Goal: Communication & Community: Answer question/provide support

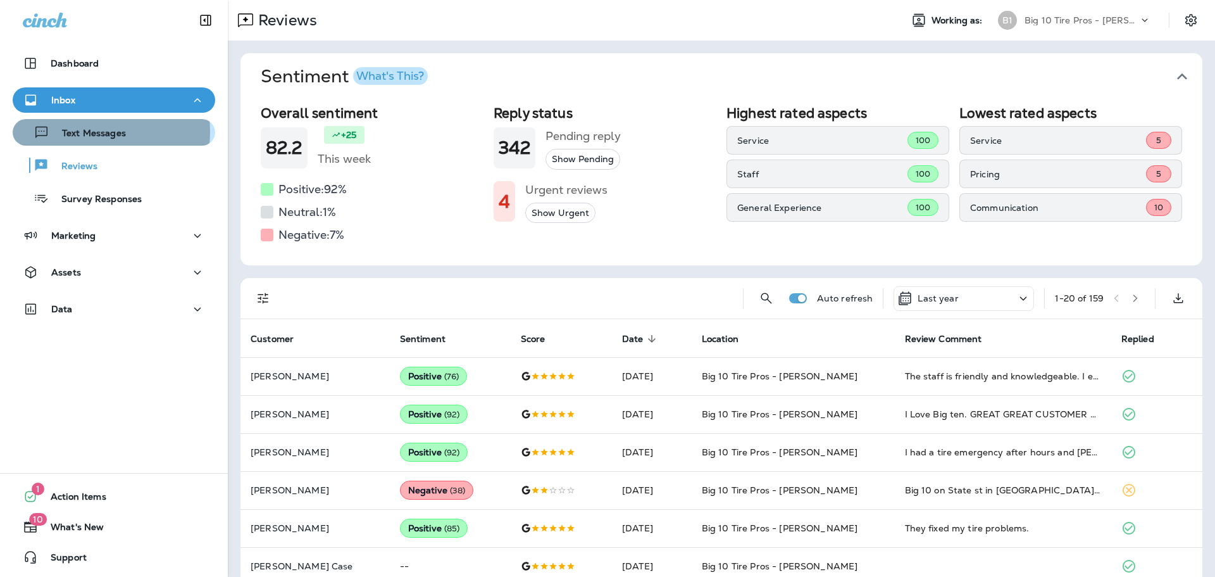
click at [96, 132] on p "Text Messages" at bounding box center [87, 134] width 77 height 12
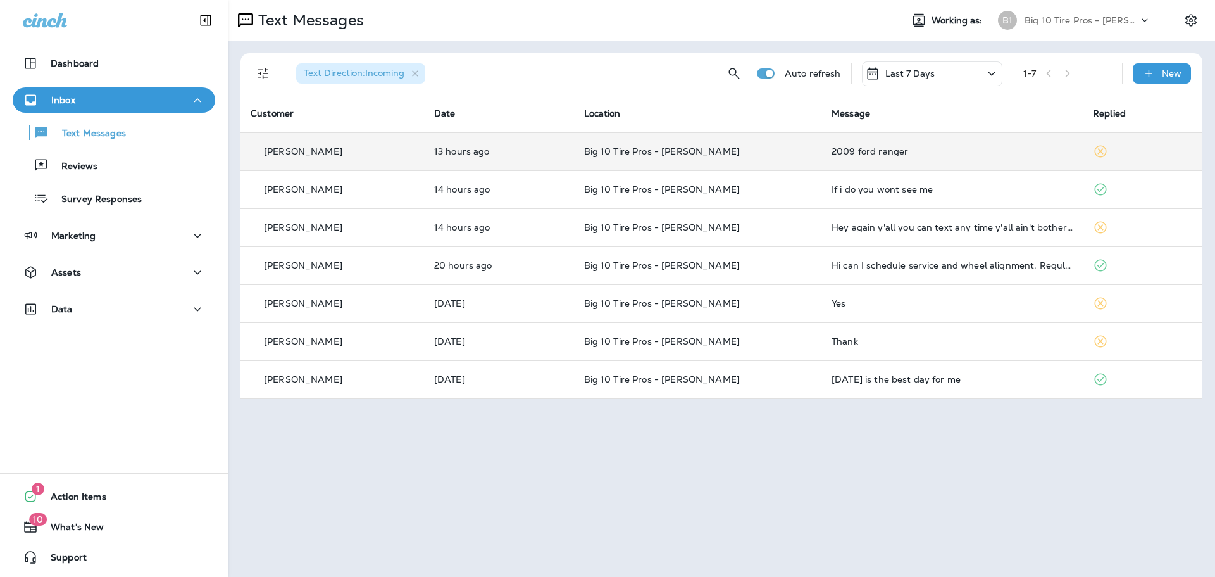
click at [864, 153] on div "2009 ford ranger" at bounding box center [952, 151] width 241 height 10
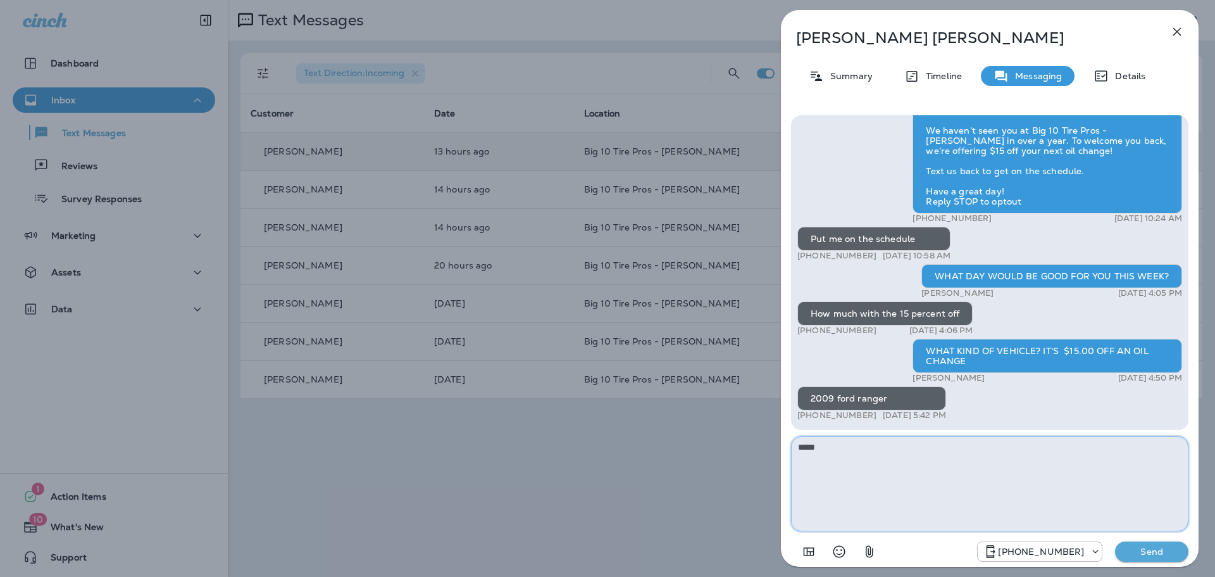
type textarea "*****"
click at [1149, 550] on p "Send" at bounding box center [1151, 551] width 53 height 11
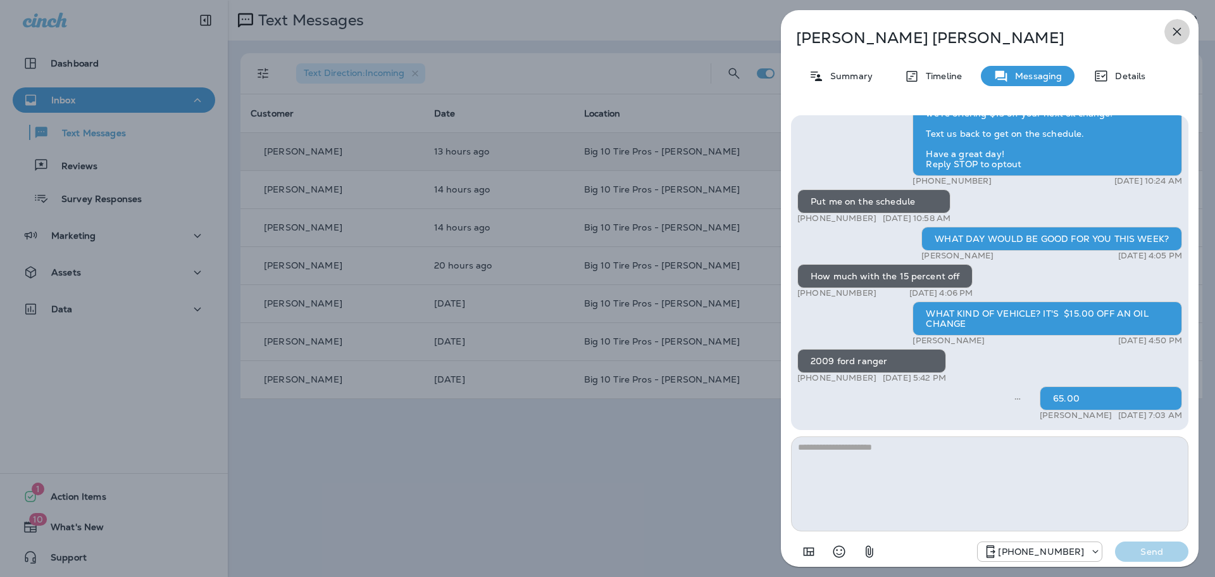
click at [1180, 28] on icon "button" at bounding box center [1177, 32] width 8 height 8
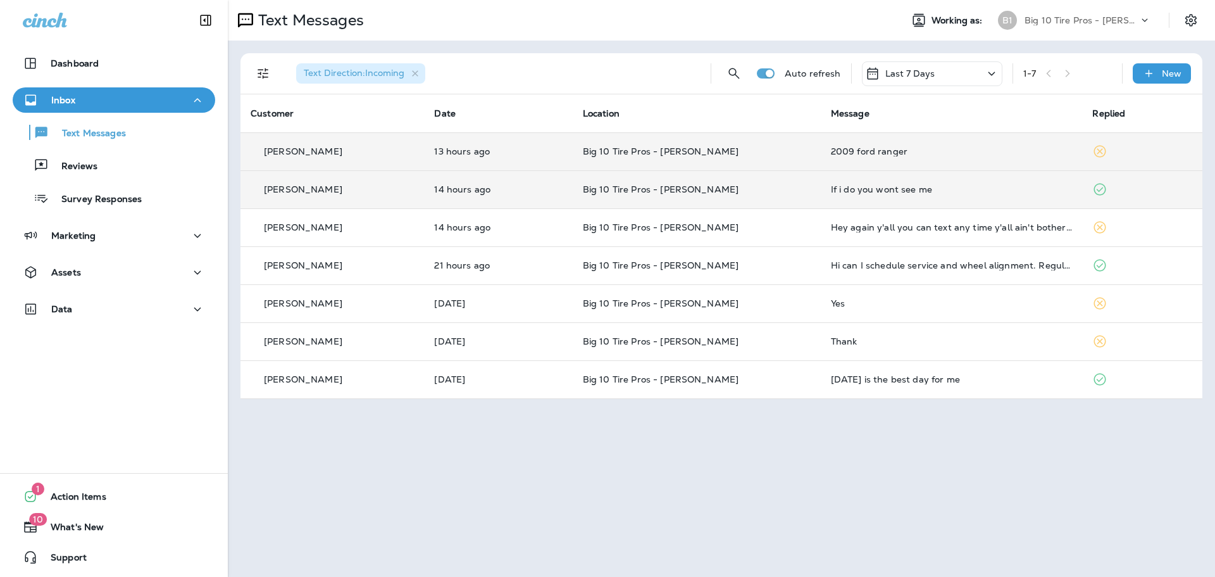
click at [831, 189] on div "If i do you wont see me" at bounding box center [952, 189] width 242 height 10
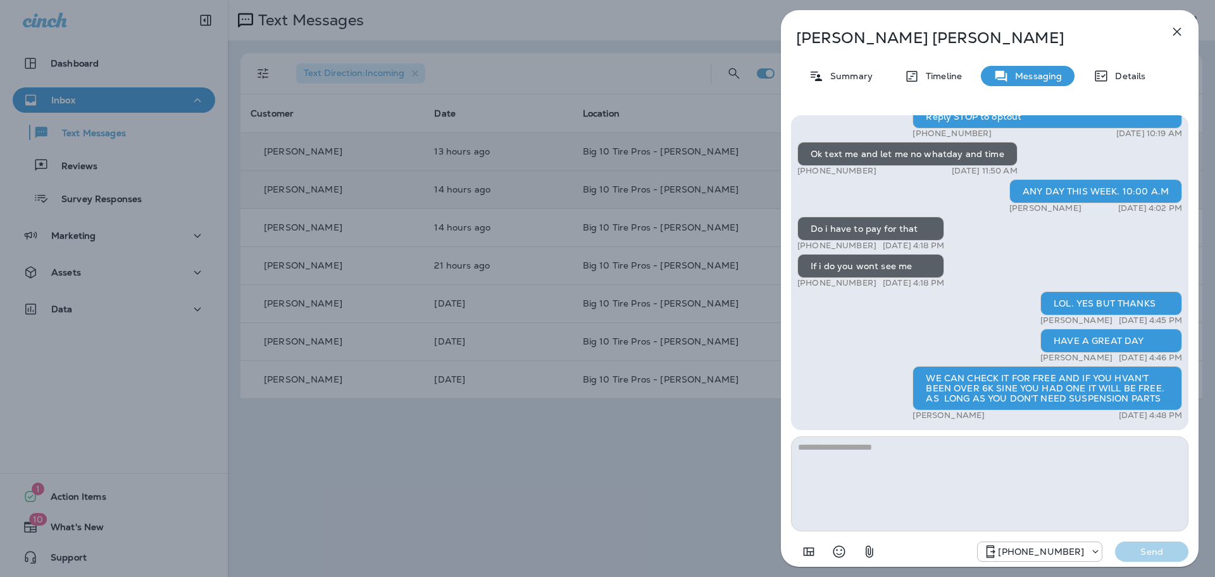
click at [1180, 35] on icon "button" at bounding box center [1177, 32] width 8 height 8
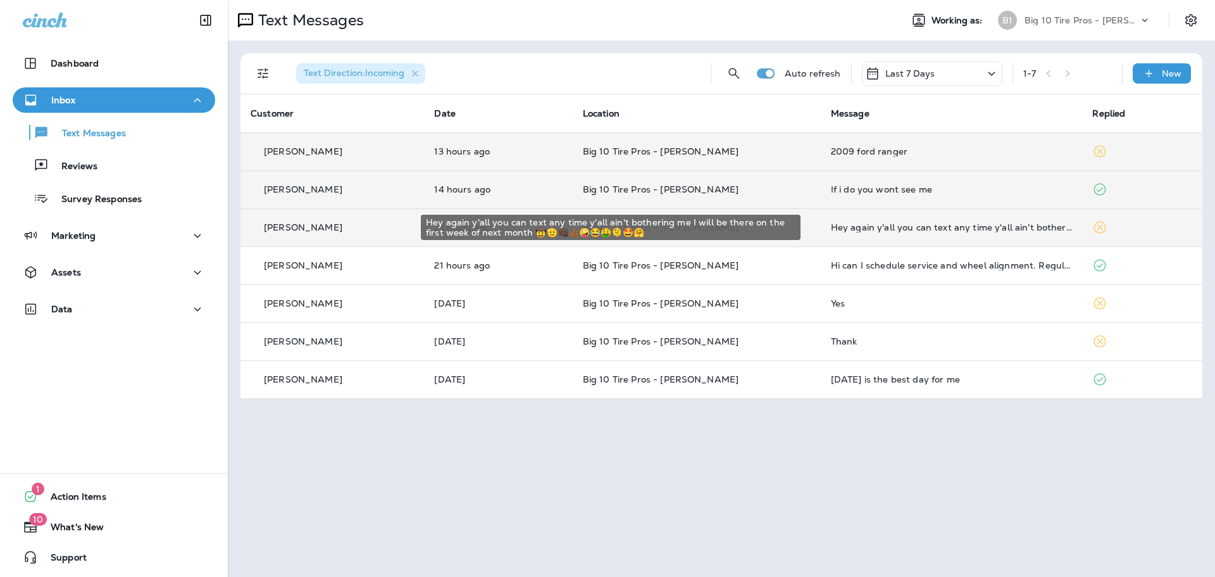
click at [957, 226] on div "Hey again y'all you can text any time y'all ain't bothering me I will be there …" at bounding box center [952, 227] width 242 height 10
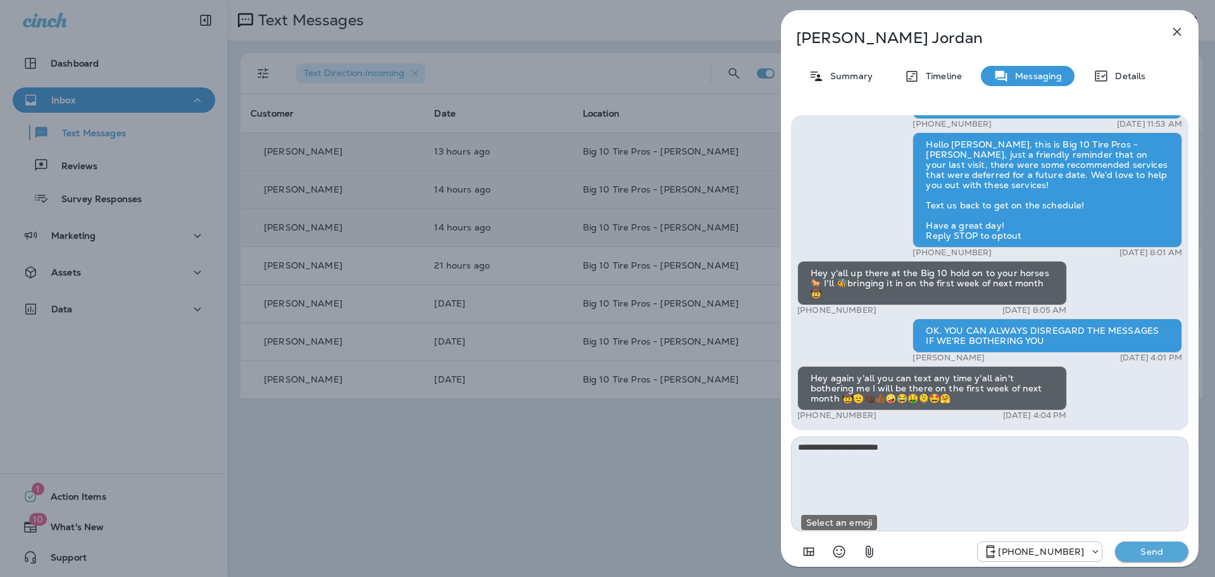
click at [842, 549] on icon "Select an emoji" at bounding box center [839, 551] width 15 height 15
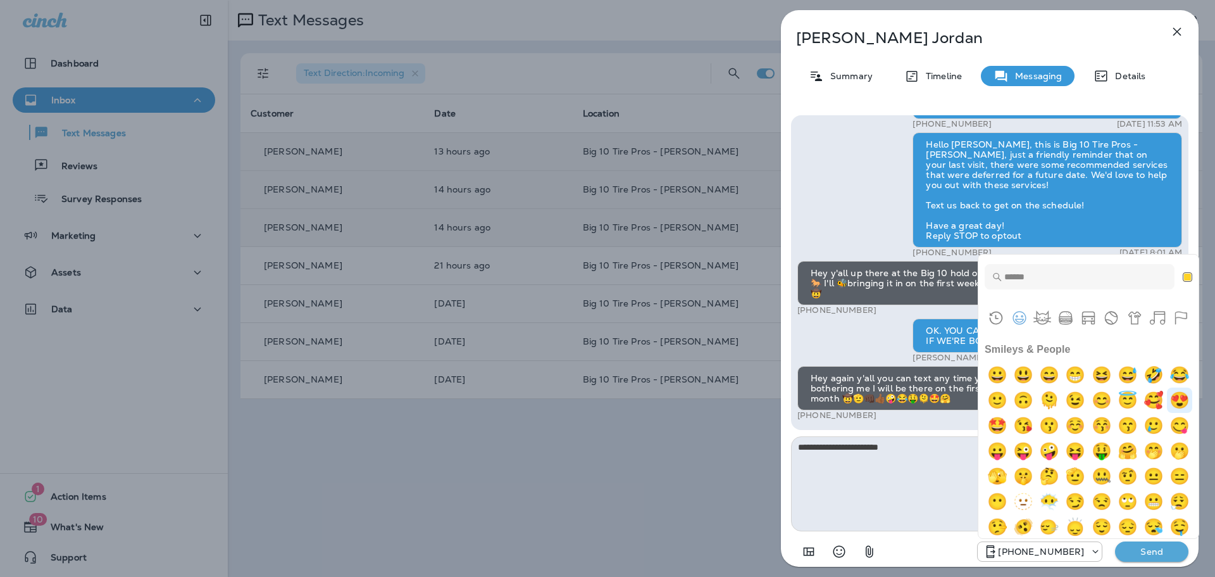
click at [1167, 413] on img "heart eyes" at bounding box center [1179, 399] width 25 height 25
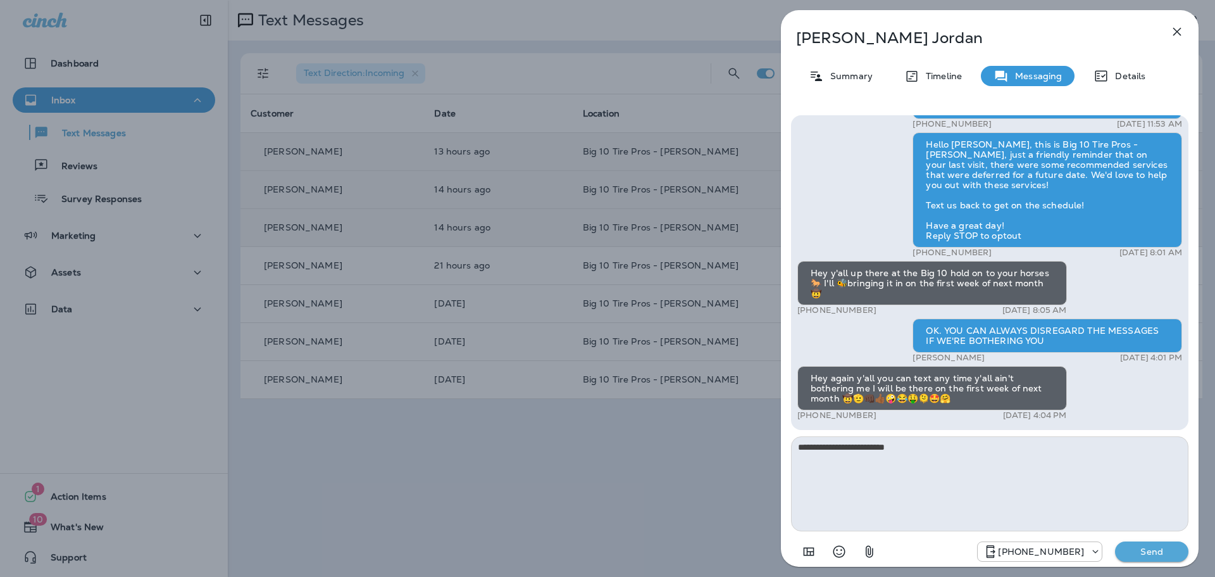
click at [843, 552] on icon "Select an emoji" at bounding box center [839, 551] width 15 height 15
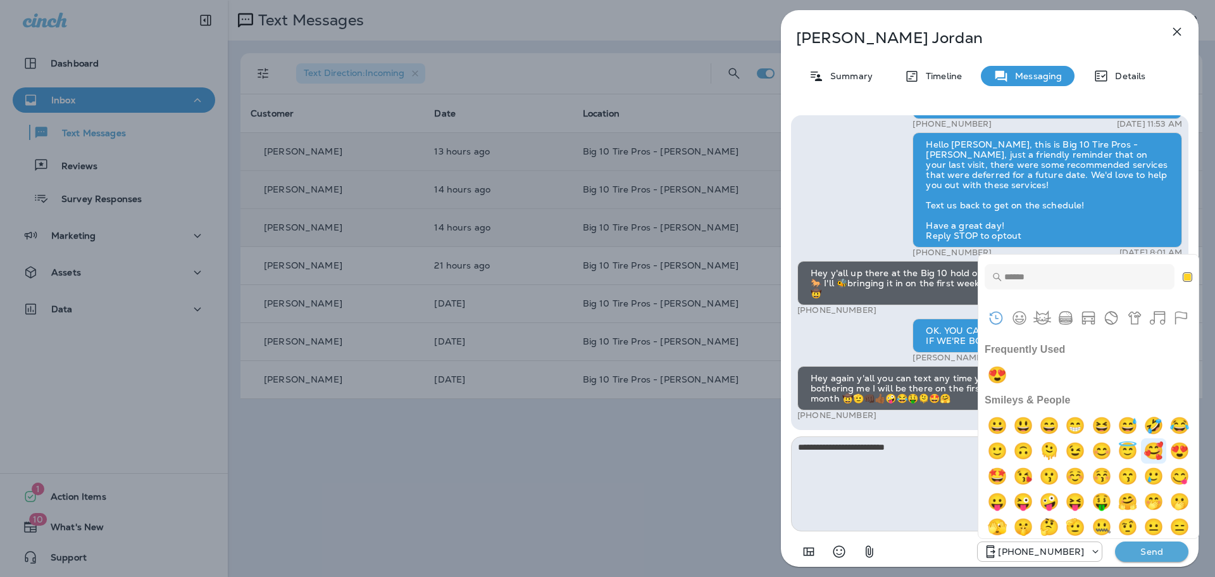
click at [1141, 463] on img "smiling face with 3 hearts" at bounding box center [1153, 450] width 25 height 25
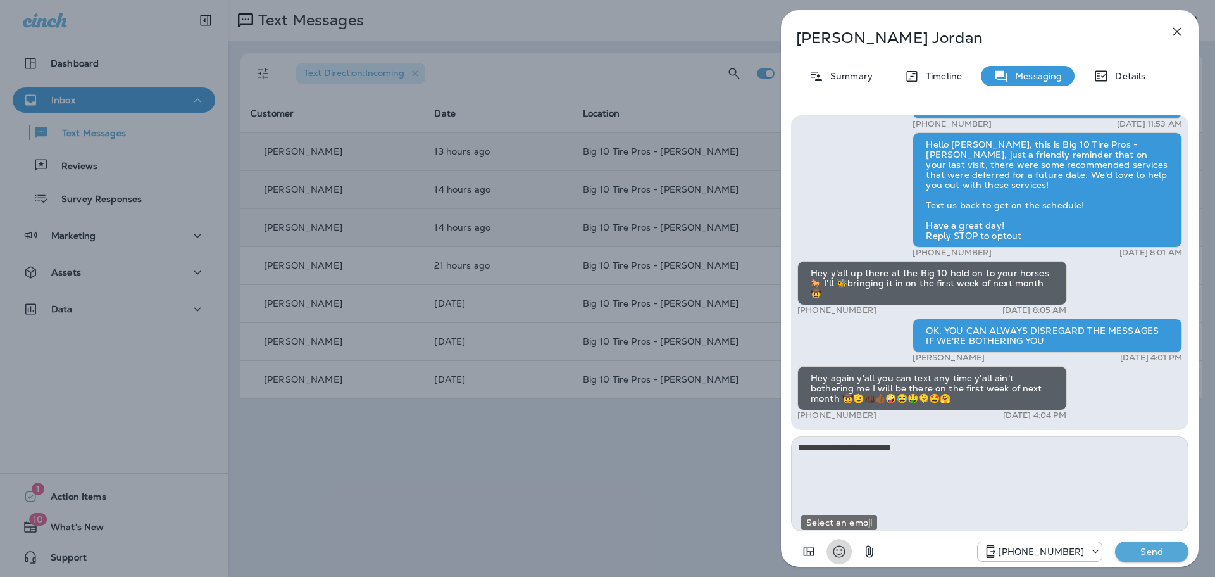
click at [842, 551] on icon "Select an emoji" at bounding box center [839, 551] width 15 height 15
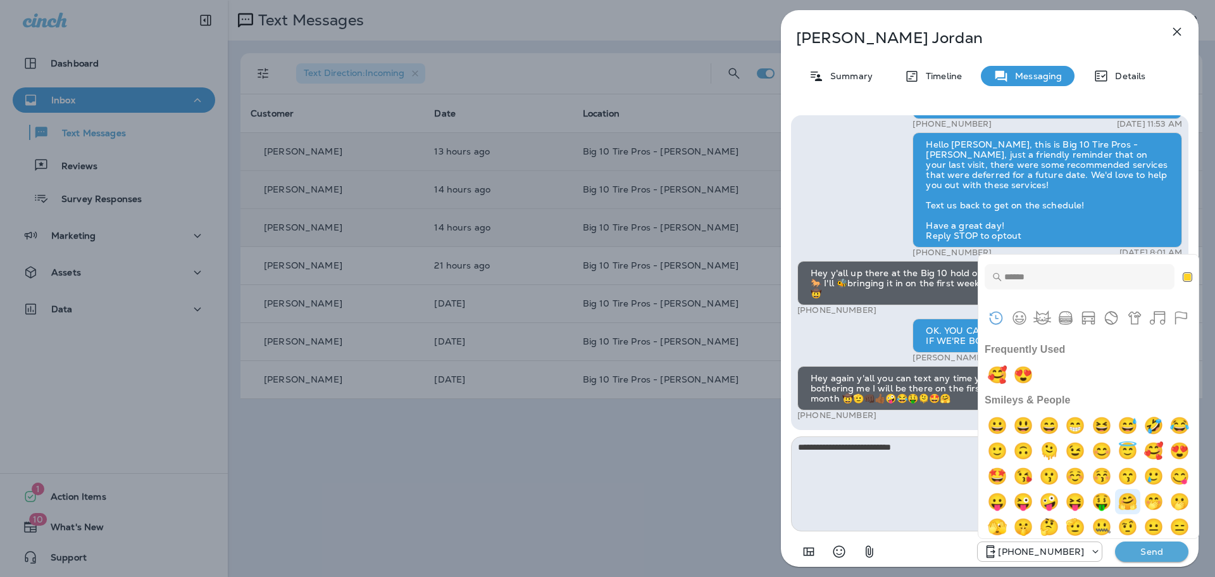
click at [1115, 514] on img "hugging face" at bounding box center [1127, 501] width 25 height 25
type textarea "**********"
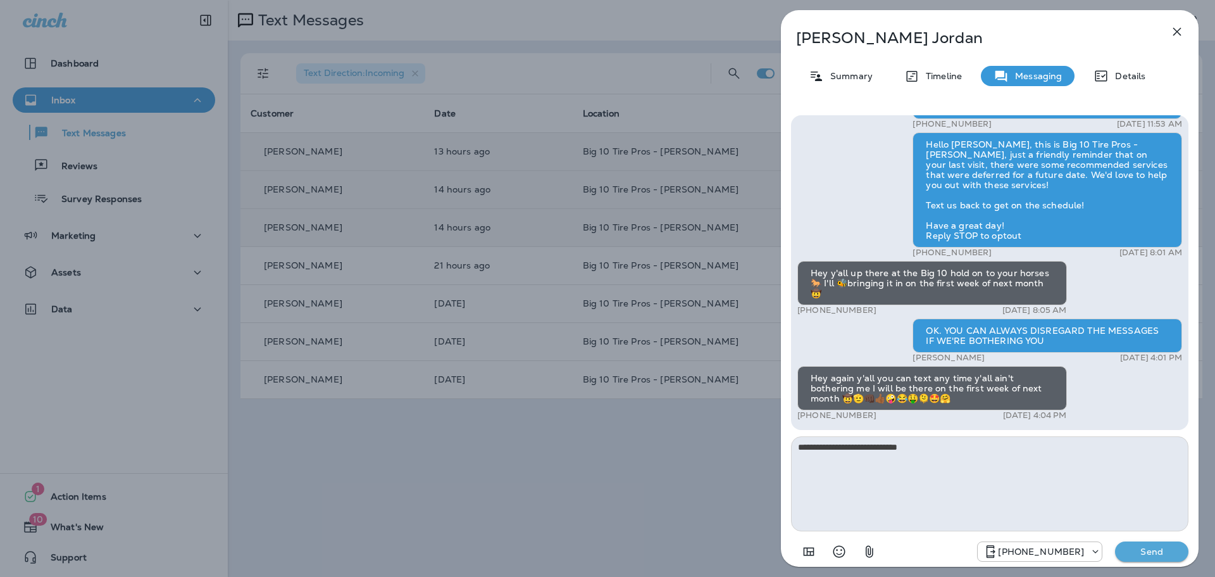
click at [1161, 547] on p "Send" at bounding box center [1151, 551] width 53 height 11
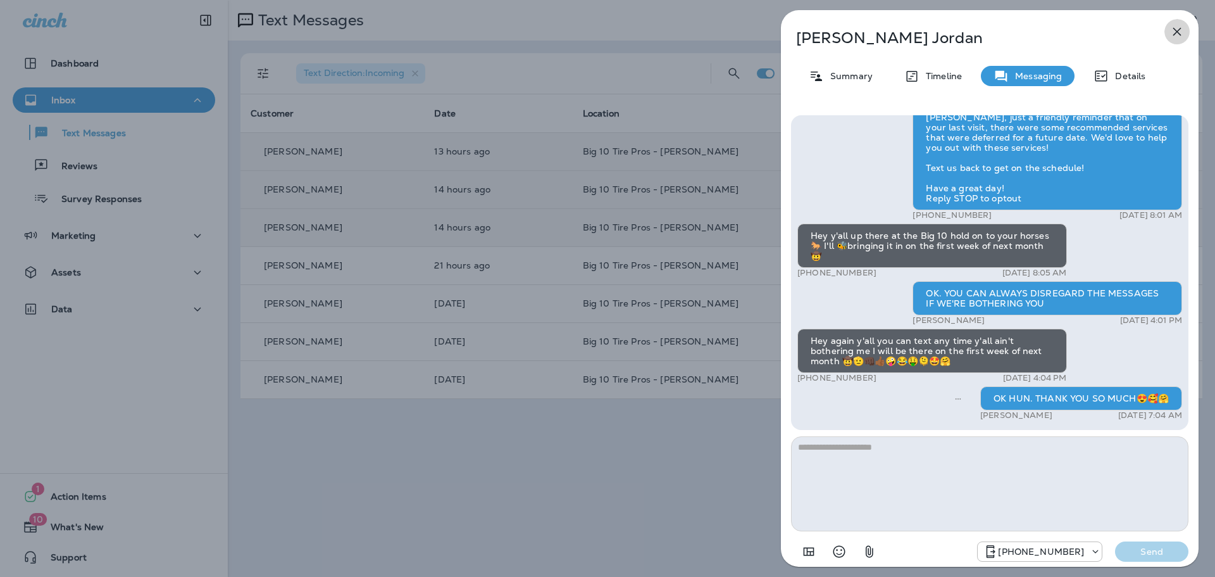
click at [1173, 29] on icon "button" at bounding box center [1177, 31] width 15 height 15
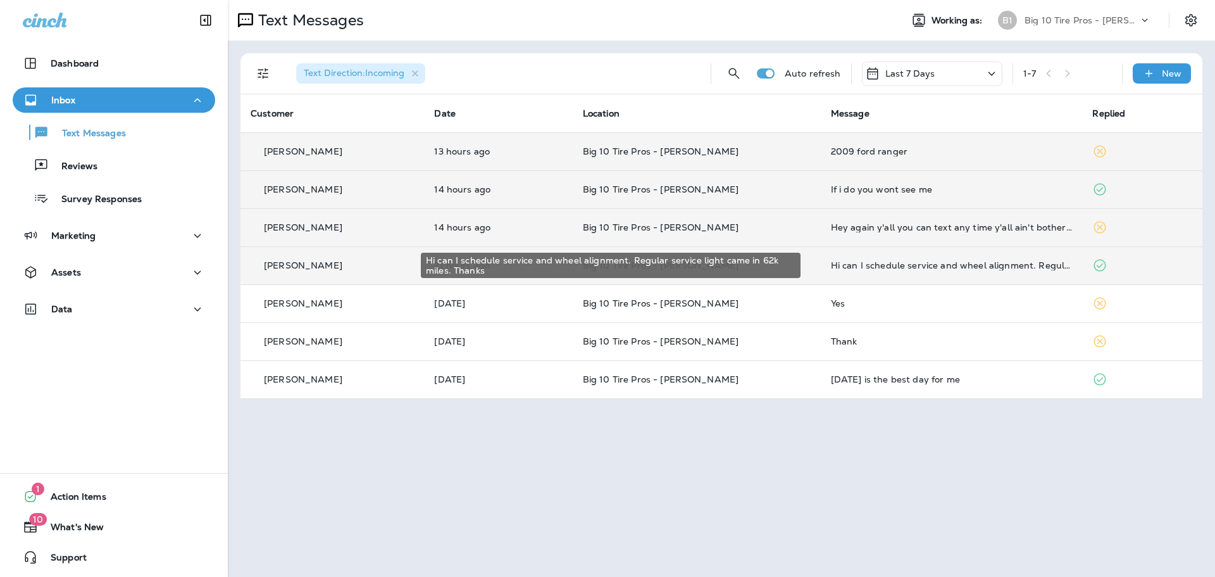
click at [968, 261] on div "Hi can I schedule service and wheel alignment. Regular service light came in 62…" at bounding box center [952, 265] width 242 height 10
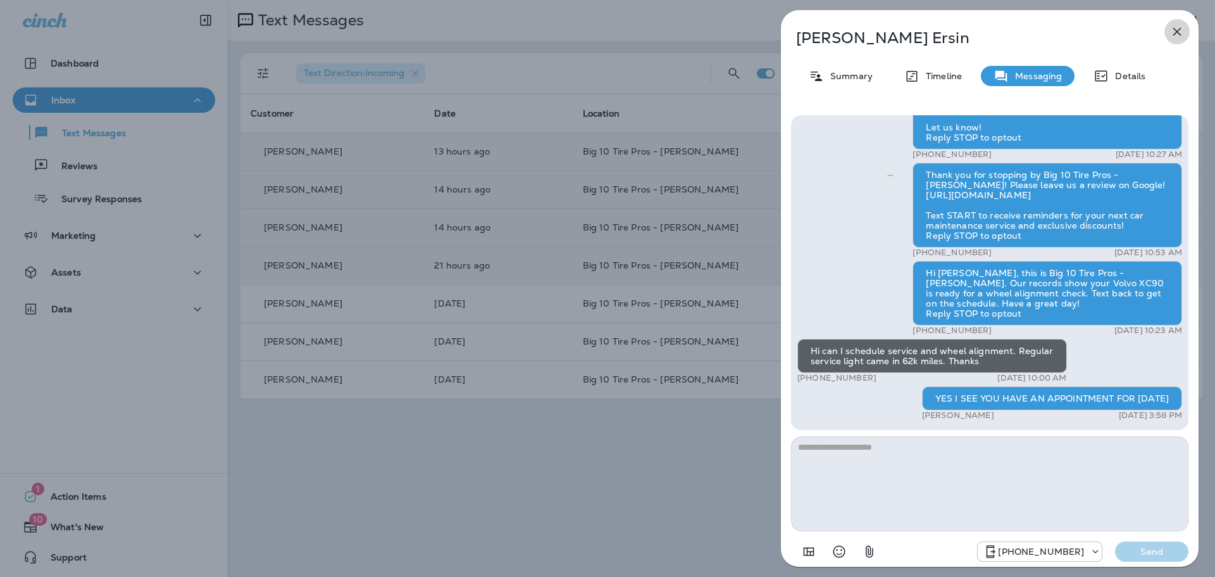
click at [1177, 39] on button "button" at bounding box center [1177, 31] width 25 height 25
